Goal: Communication & Community: Participate in discussion

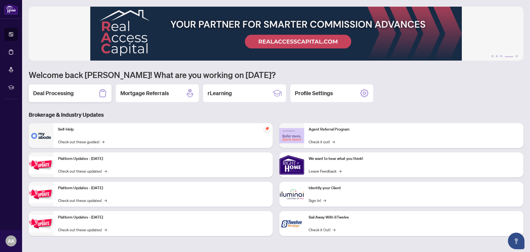
click at [75, 92] on div "Deal Processing" at bounding box center [70, 93] width 83 height 18
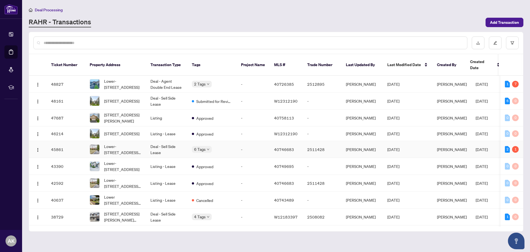
click at [115, 143] on span "Lower-[STREET_ADDRESS][PERSON_NAME]" at bounding box center [123, 149] width 38 height 12
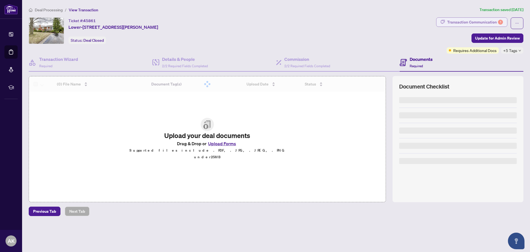
click at [483, 22] on div "Transaction Communication 1" at bounding box center [475, 22] width 56 height 9
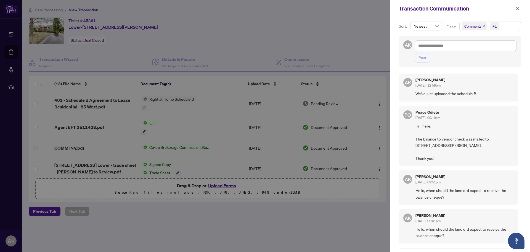
drag, startPoint x: 415, startPoint y: 126, endPoint x: 437, endPoint y: 160, distance: 41.1
click at [437, 160] on div "PO Peace Odiete [DATE], 09:19am Hi There, The balance to vendor check was maile…" at bounding box center [458, 136] width 119 height 60
copy span "Hi There, The balance to vendor check was mailed to [STREET_ADDRESS][PERSON_NAM…"
click at [441, 47] on textarea at bounding box center [466, 45] width 102 height 10
paste textarea "**********"
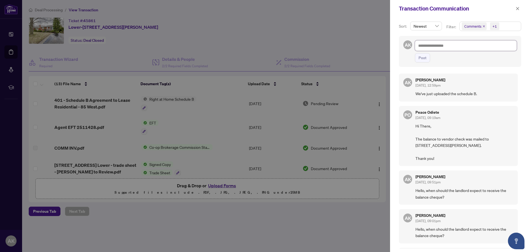
type textarea "**********"
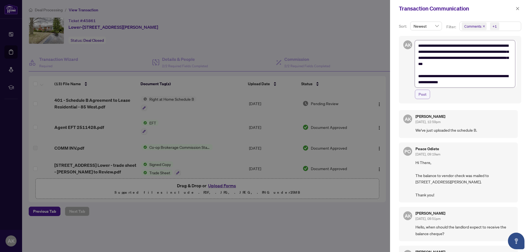
type textarea "**********"
click at [426, 94] on span "Post" at bounding box center [423, 94] width 8 height 9
type textarea "**********"
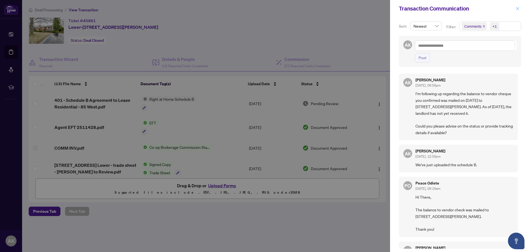
click at [520, 8] on button "button" at bounding box center [517, 8] width 7 height 7
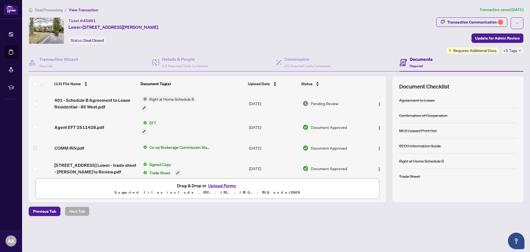
click at [513, 51] on span "+5 Tags" at bounding box center [510, 50] width 14 height 6
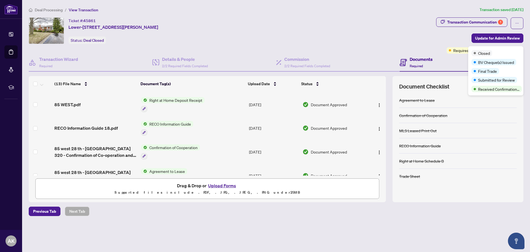
scroll to position [211, 0]
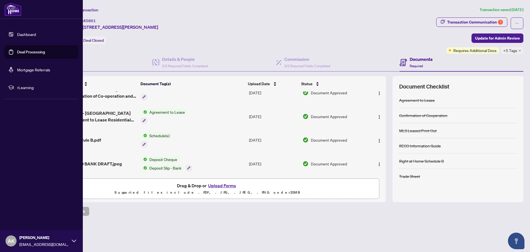
click at [20, 49] on link "Deal Processing" at bounding box center [31, 51] width 28 height 5
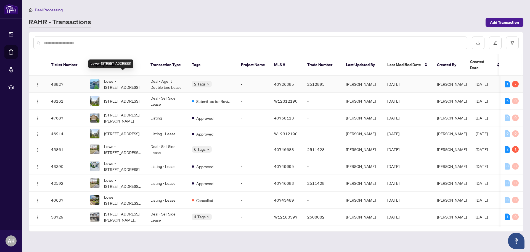
click at [122, 81] on span "Lower-[STREET_ADDRESS]" at bounding box center [123, 84] width 38 height 12
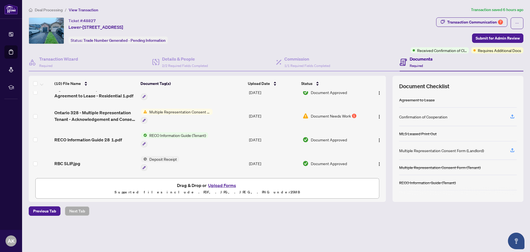
scroll to position [146, 0]
click at [73, 163] on span "RBC SLIP.jpg" at bounding box center [67, 163] width 26 height 7
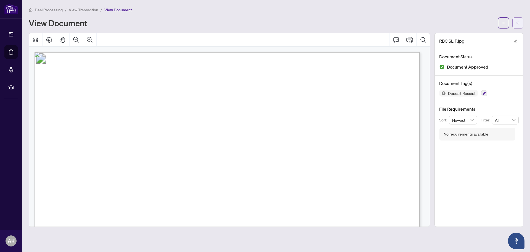
click at [523, 21] on main "Deal Processing / View Transaction / View Document View Document RBC SLIP.jpg D…" at bounding box center [276, 126] width 508 height 252
click at [121, 10] on span "View Document" at bounding box center [118, 9] width 28 height 5
click at [521, 25] on button "button" at bounding box center [518, 22] width 11 height 11
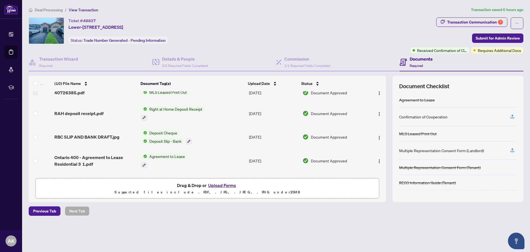
scroll to position [55, 0]
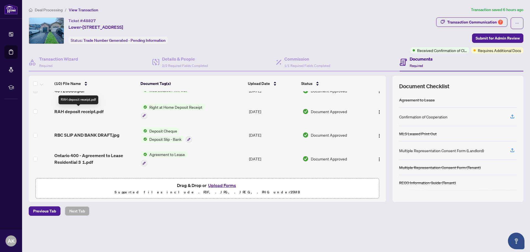
click at [84, 111] on span "RAH deposit receipt.pdf" at bounding box center [78, 111] width 49 height 7
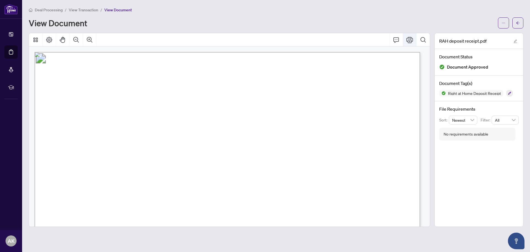
click at [413, 44] on button "Print" at bounding box center [409, 39] width 13 height 13
click at [53, 8] on span "Deal Processing" at bounding box center [49, 9] width 28 height 5
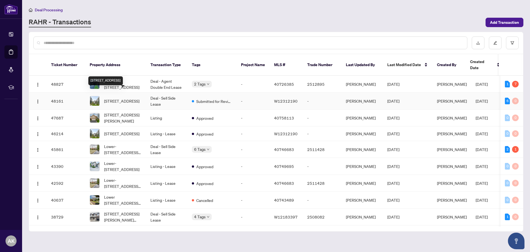
click at [123, 98] on span "[STREET_ADDRESS]" at bounding box center [121, 101] width 35 height 6
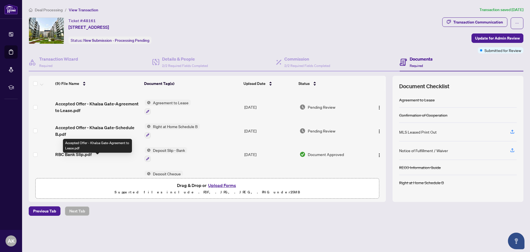
scroll to position [127, 0]
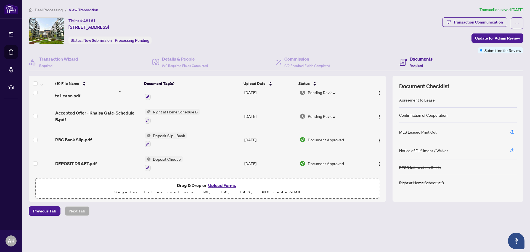
click at [51, 10] on span "Deal Processing" at bounding box center [49, 9] width 28 height 5
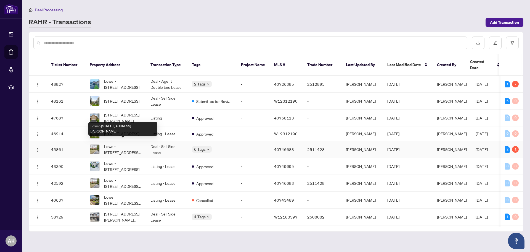
click at [118, 143] on span "Lower-[STREET_ADDRESS][PERSON_NAME]" at bounding box center [123, 149] width 38 height 12
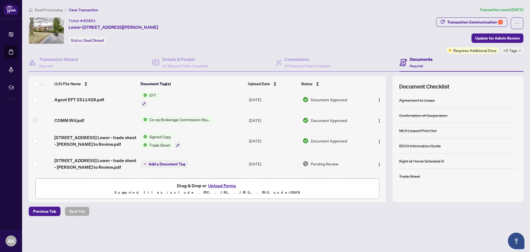
scroll to position [55, 0]
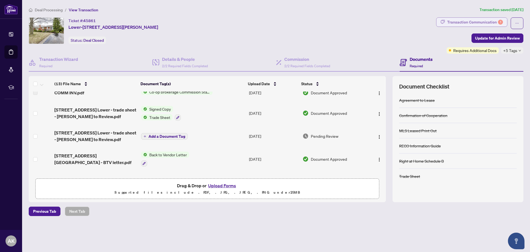
click at [492, 18] on div "Transaction Communication 1" at bounding box center [475, 22] width 56 height 9
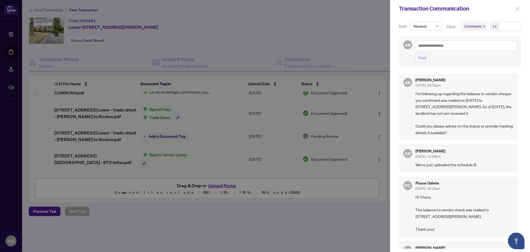
click at [519, 9] on icon "close" at bounding box center [518, 9] width 4 height 4
